Goal: Navigation & Orientation: Find specific page/section

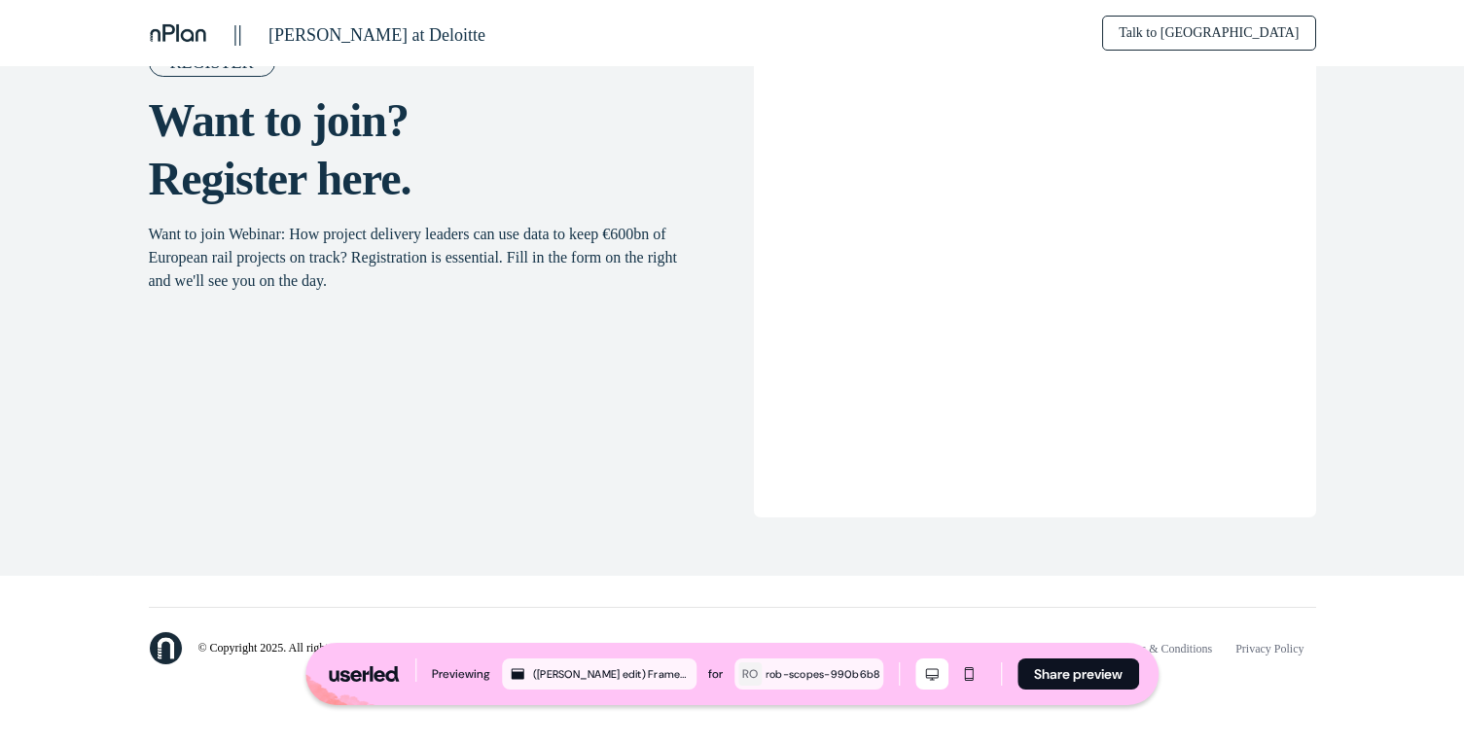
scroll to position [3245, 0]
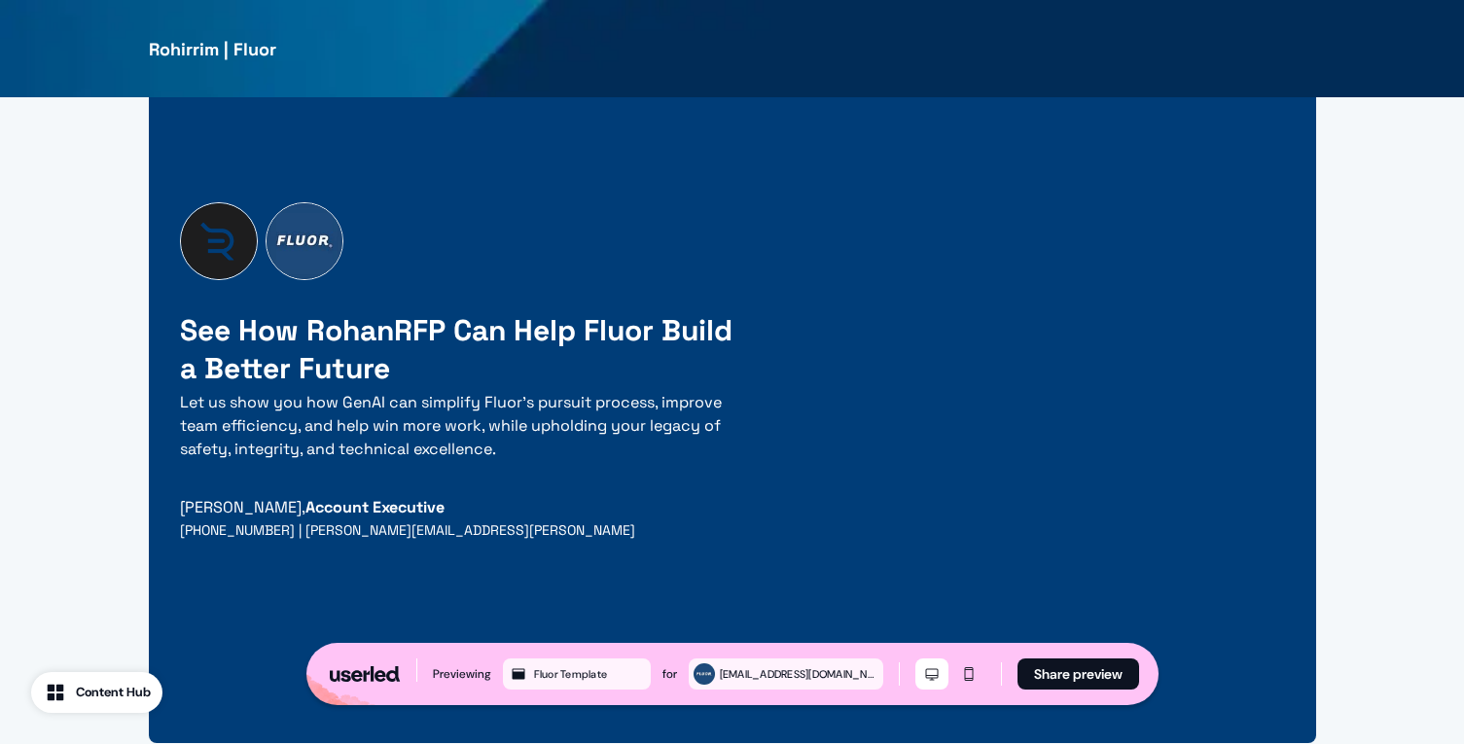
scroll to position [5208, 0]
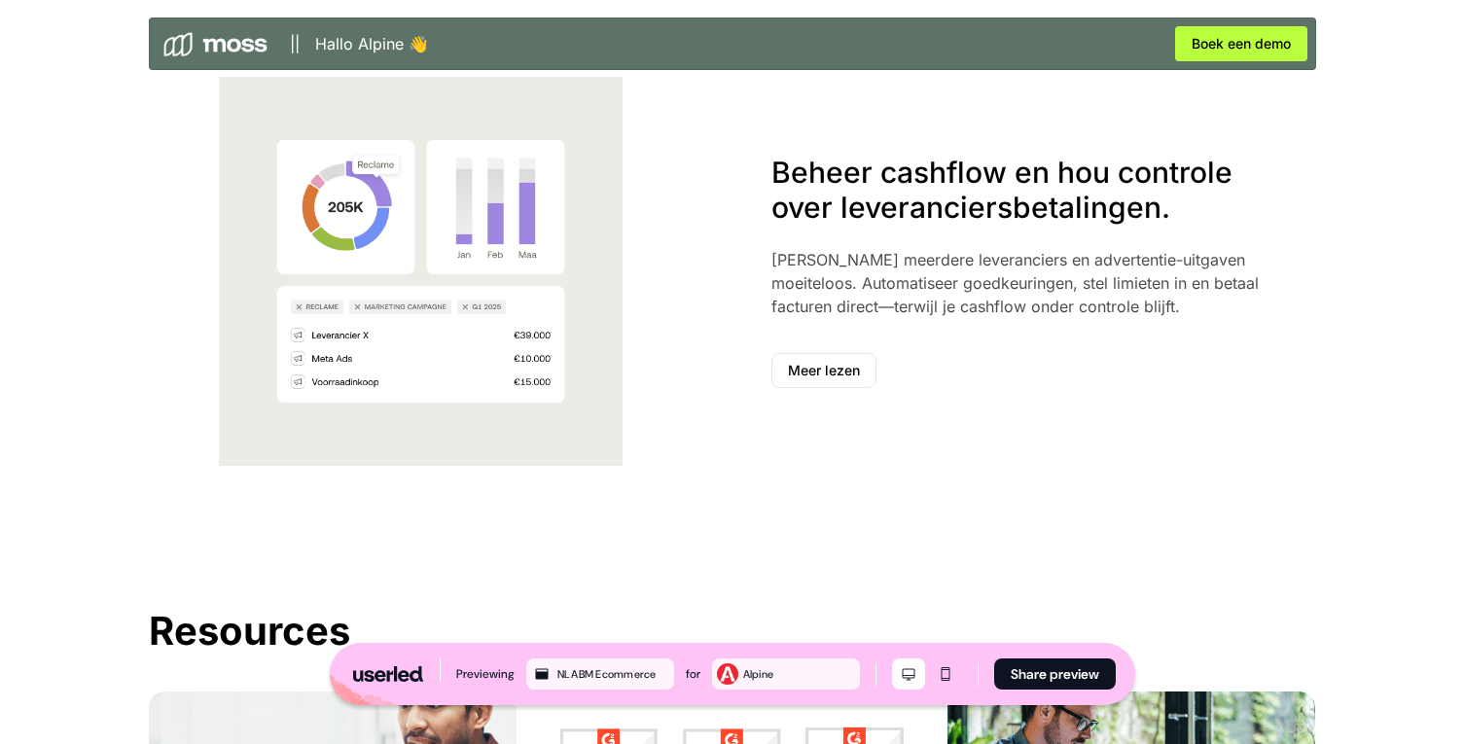
scroll to position [3286, 0]
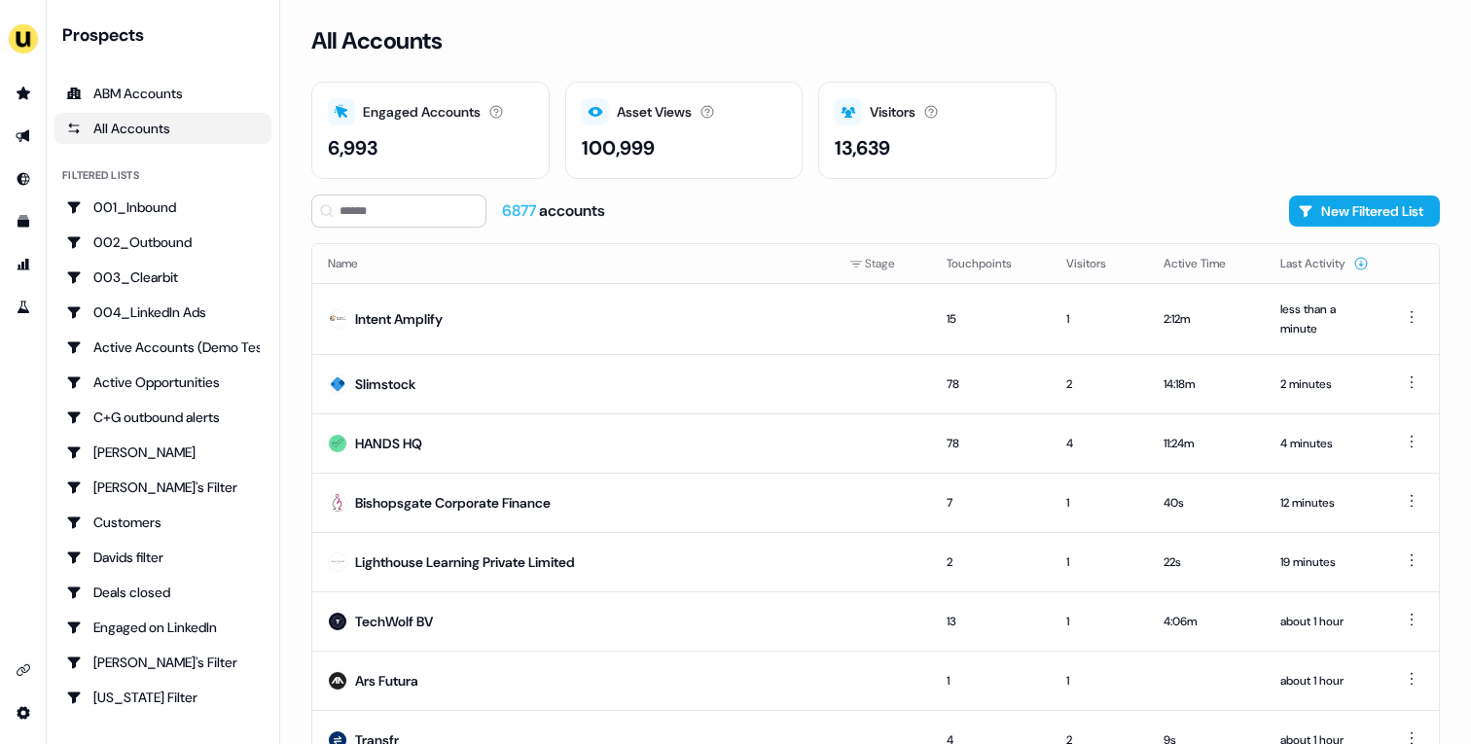
scroll to position [72, 0]
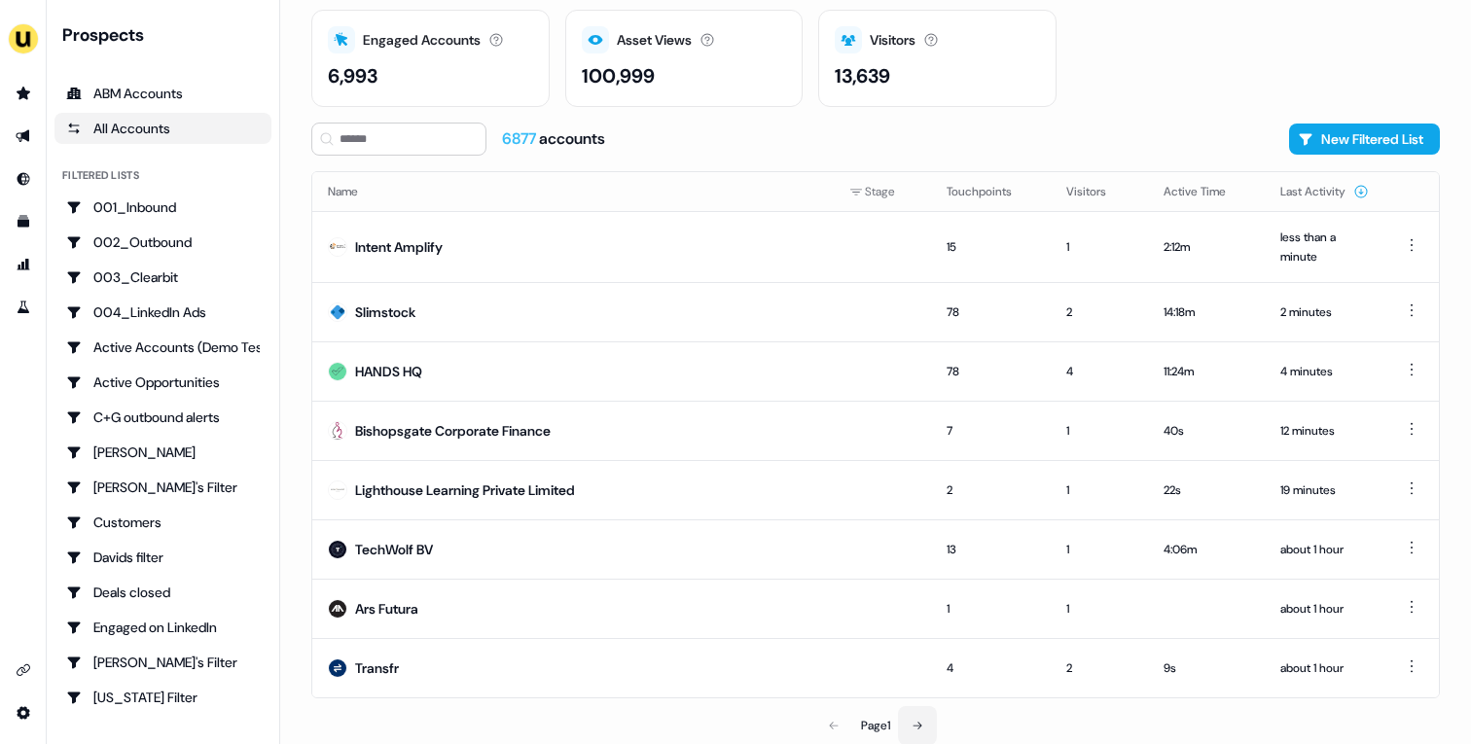
click at [923, 724] on icon at bounding box center [917, 726] width 12 height 12
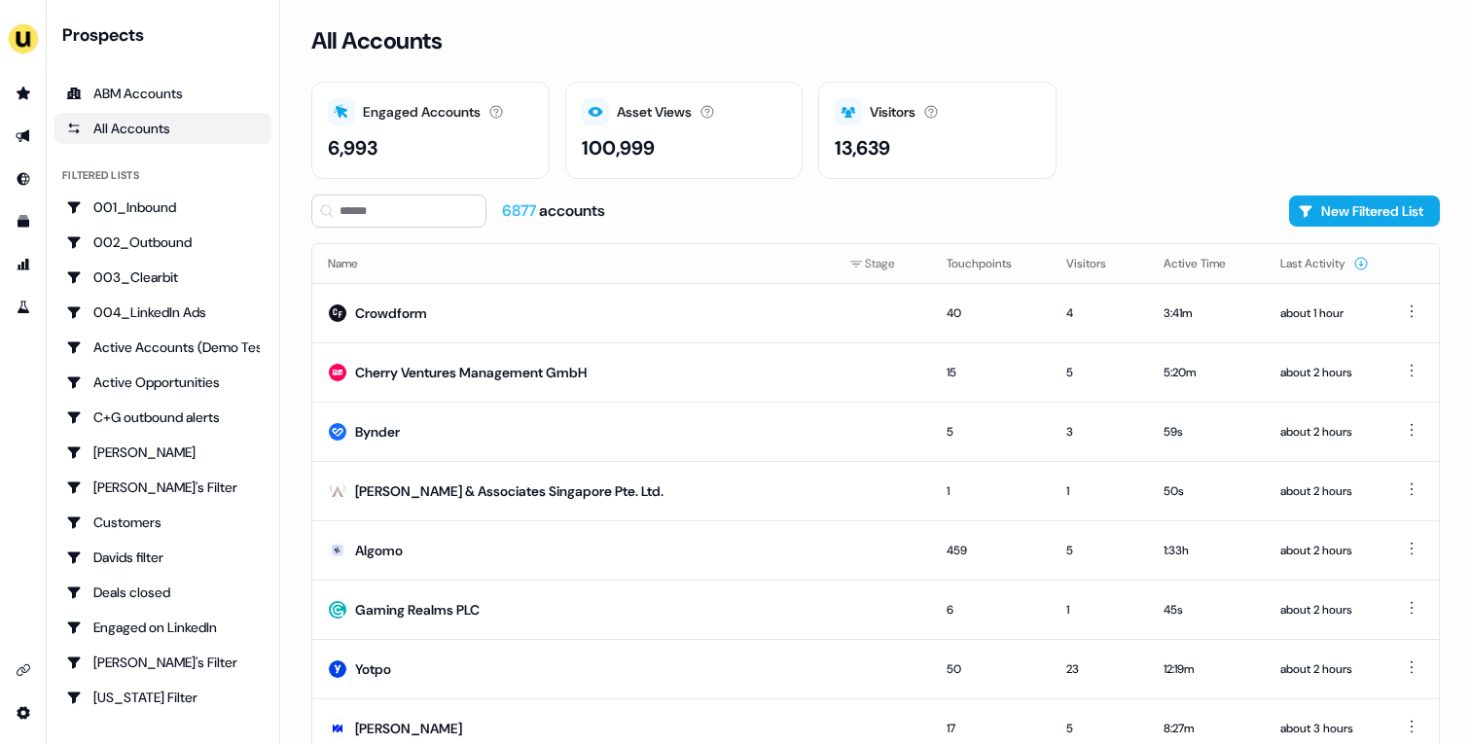
scroll to position [60, 0]
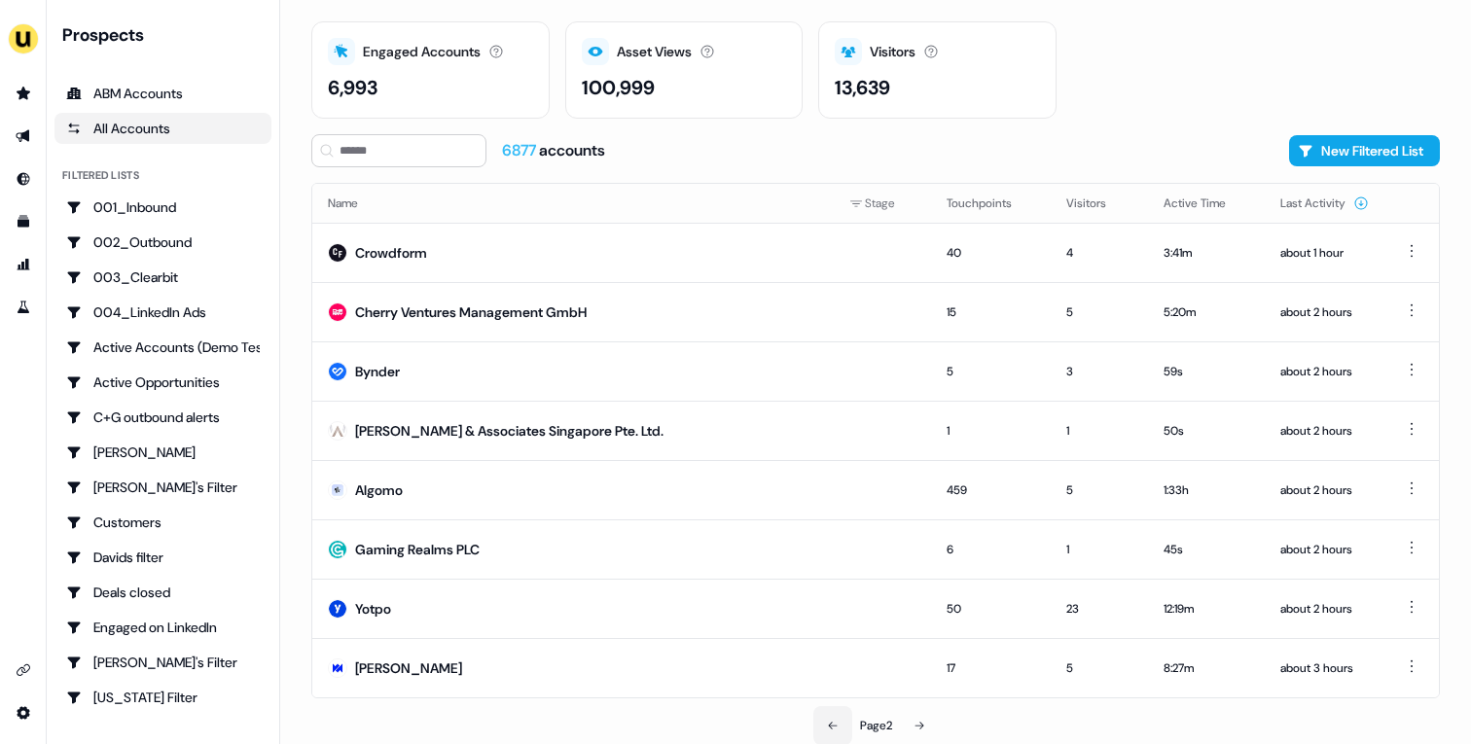
click at [833, 720] on icon at bounding box center [833, 726] width 12 height 12
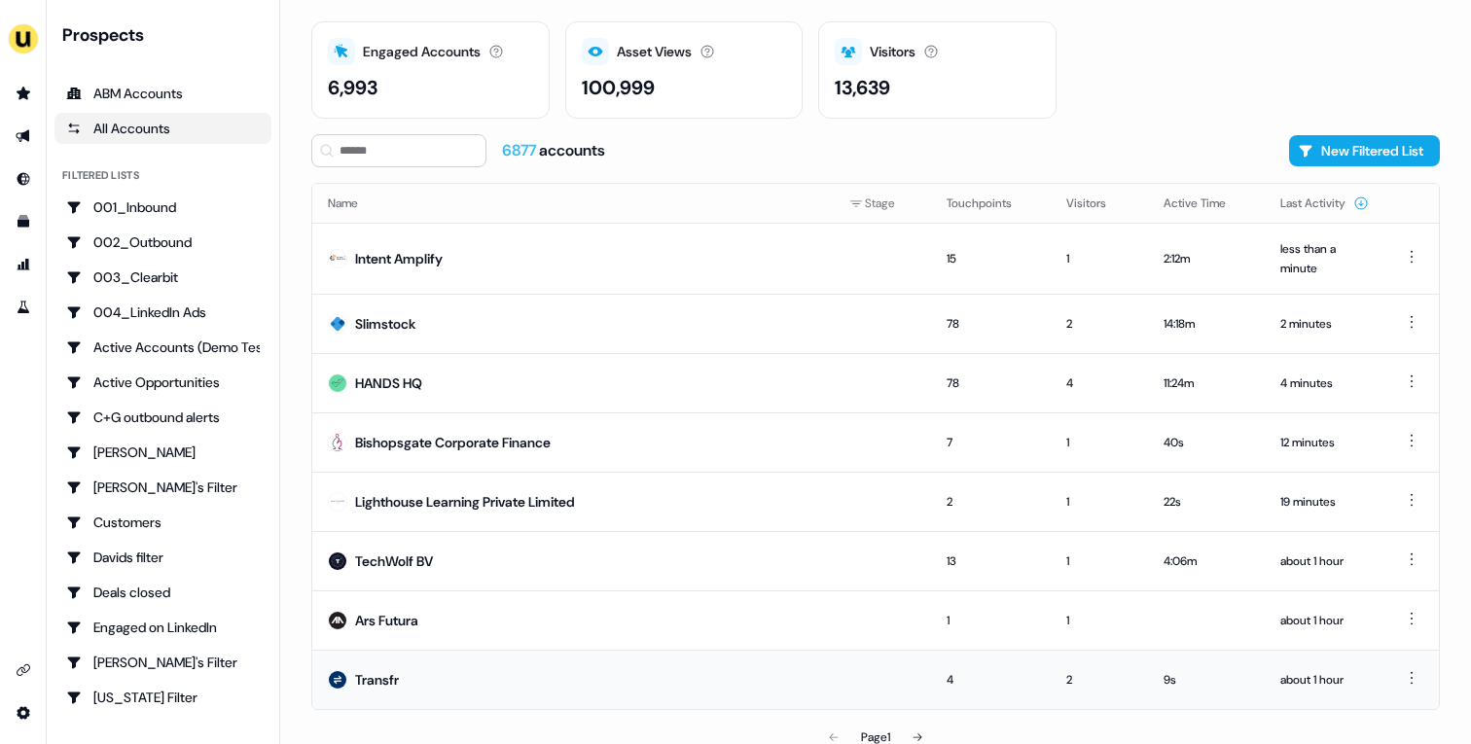
click at [581, 676] on td "Transfr" at bounding box center [572, 679] width 521 height 59
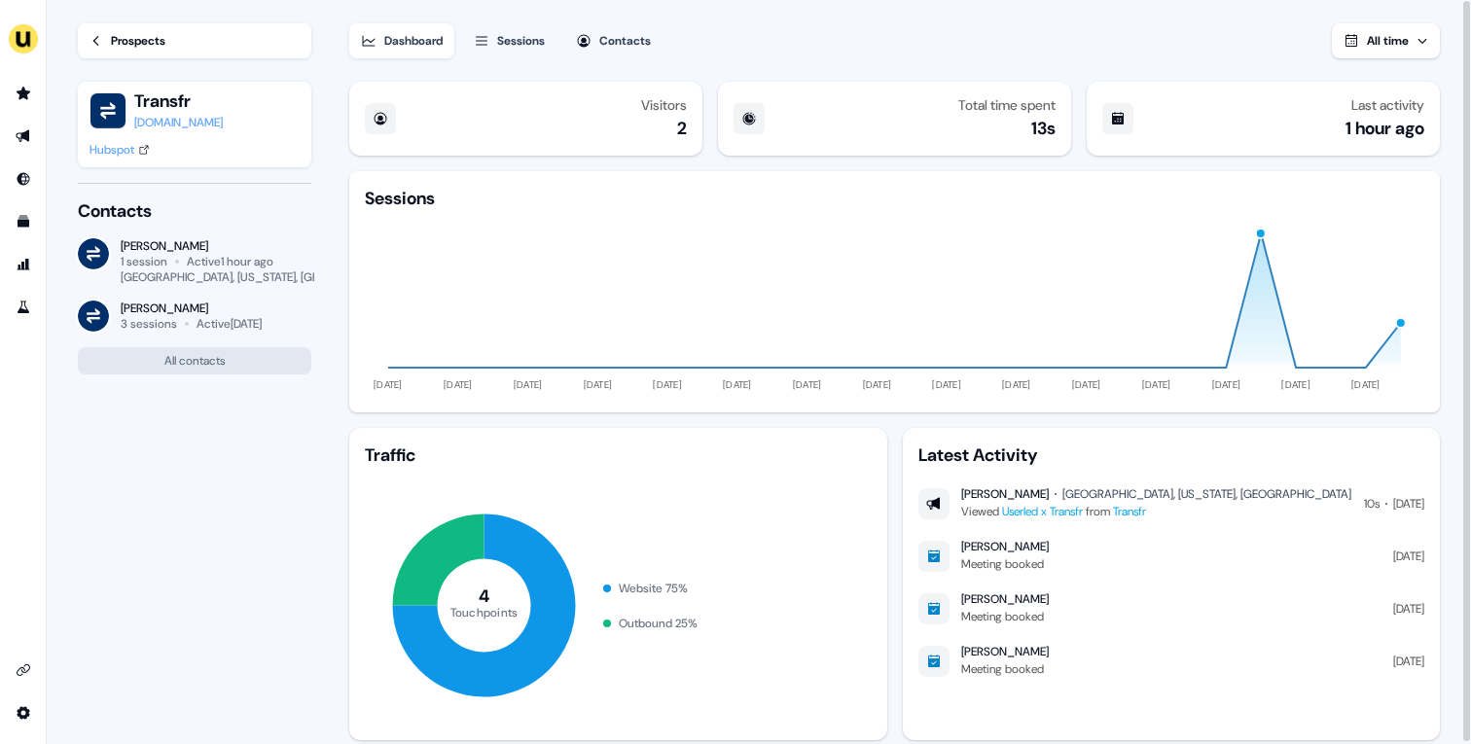
click at [141, 41] on div "Prospects" at bounding box center [138, 40] width 54 height 19
